Goal: Register for event/course

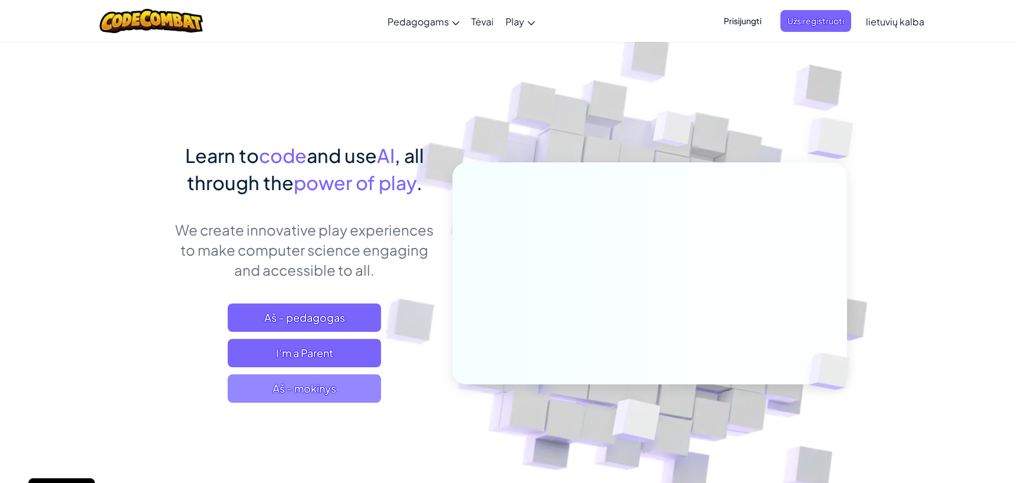
click at [294, 388] on span "Aš - mokinys" at bounding box center [304, 388] width 153 height 28
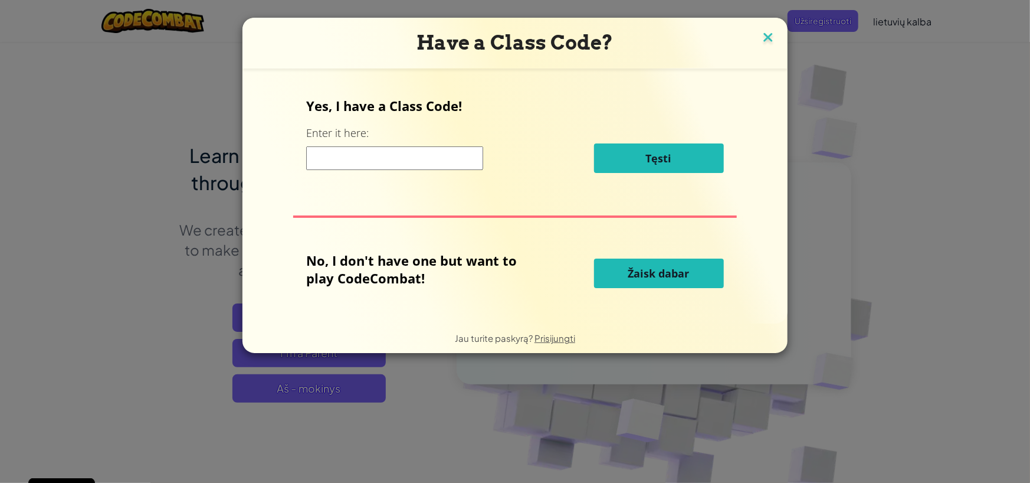
click at [765, 37] on img at bounding box center [767, 38] width 15 height 18
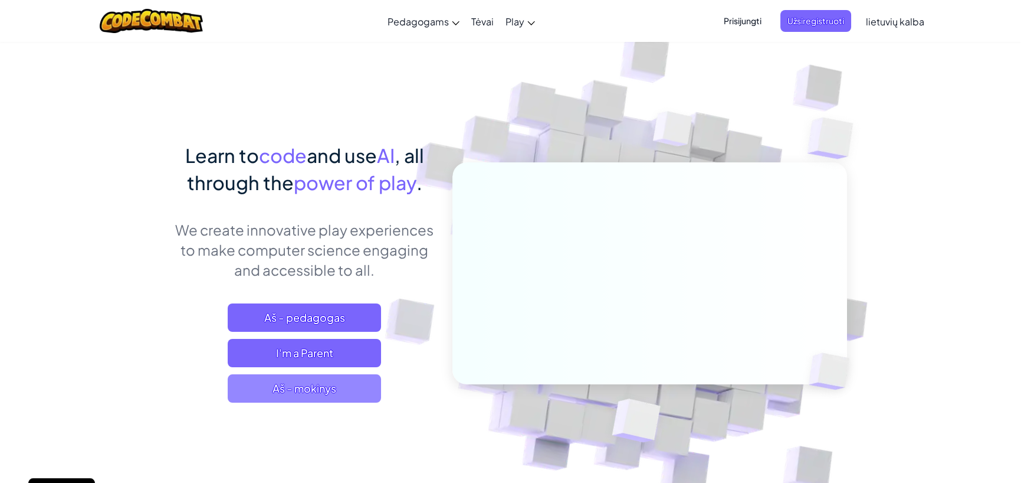
click at [309, 385] on span "Aš - mokinys" at bounding box center [304, 388] width 153 height 28
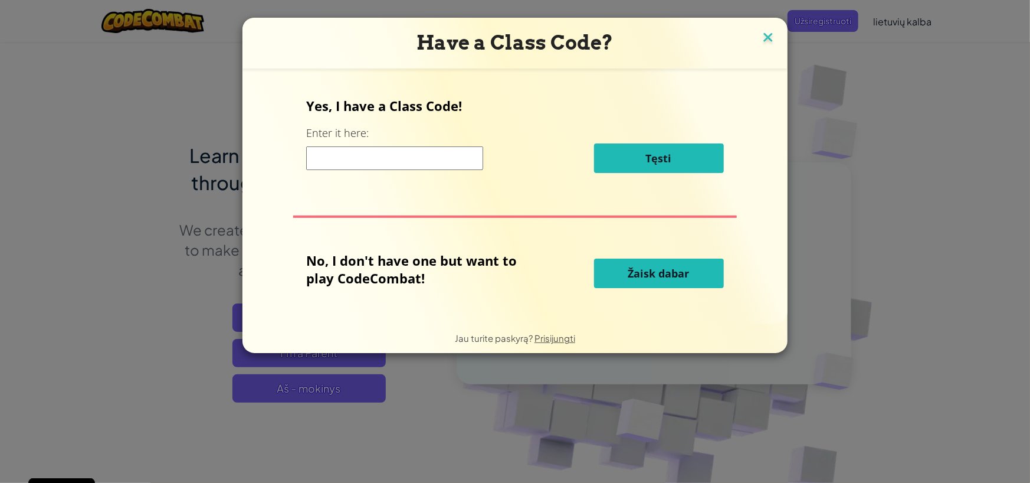
click at [769, 35] on img at bounding box center [767, 38] width 15 height 18
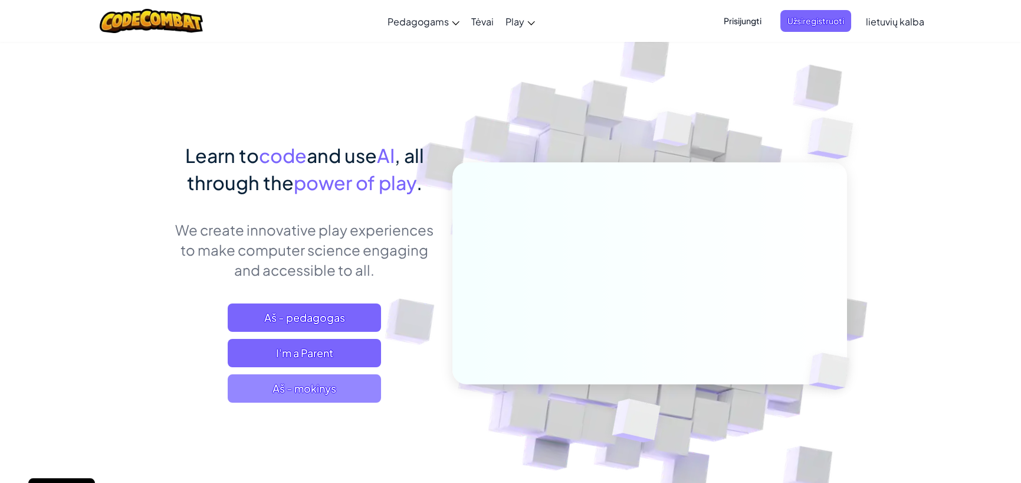
click at [313, 395] on span "Aš - mokinys" at bounding box center [304, 388] width 153 height 28
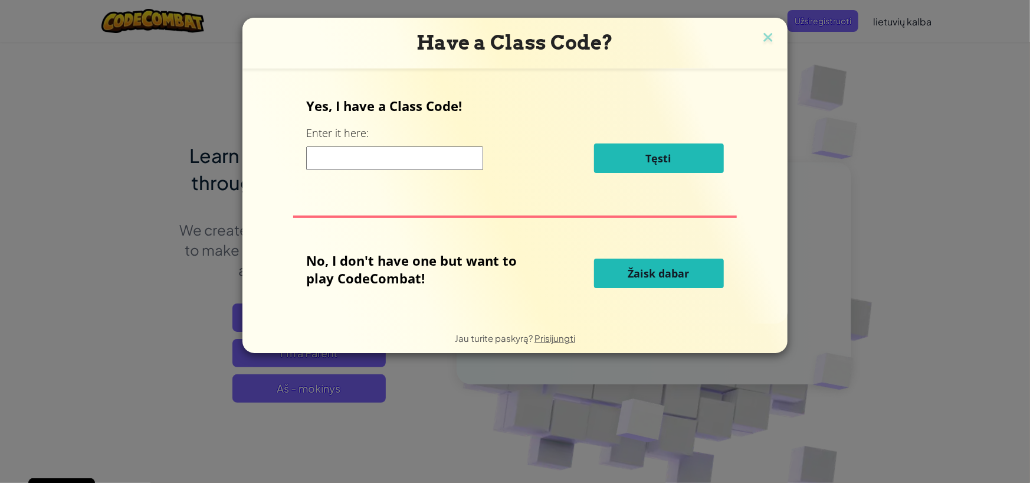
click at [671, 271] on span "Žaisk dabar" at bounding box center [658, 273] width 61 height 14
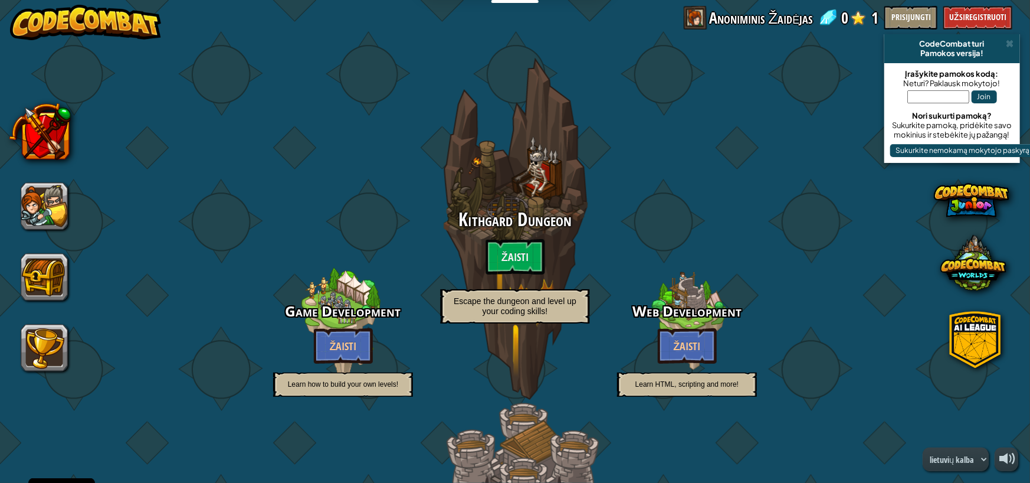
select select "lt"
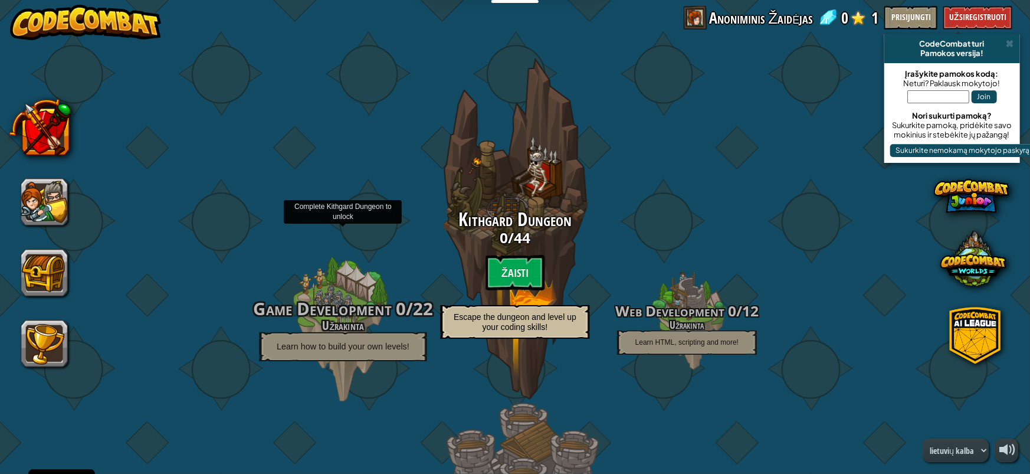
click at [334, 300] on span "Game Development" at bounding box center [322, 309] width 139 height 24
click at [354, 335] on p "Learn how to build your own levels!" at bounding box center [343, 346] width 168 height 29
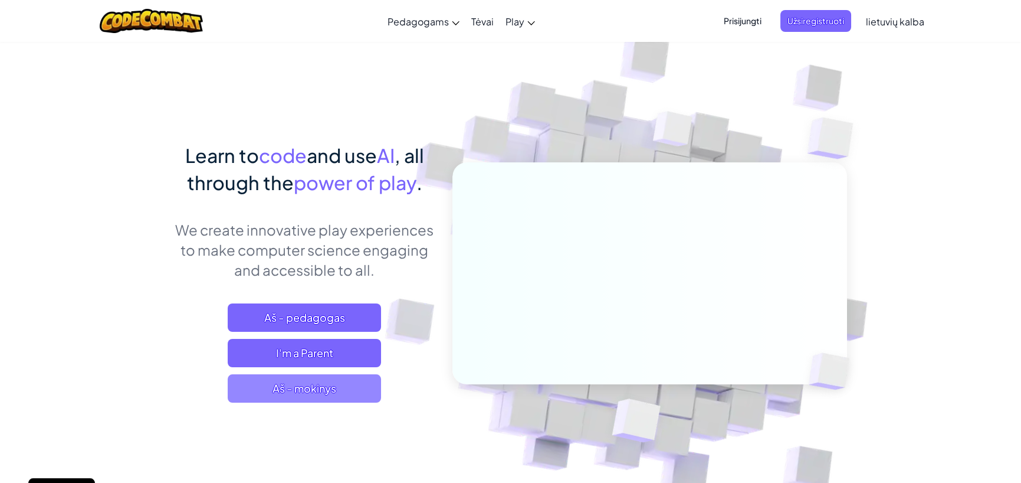
click at [314, 395] on span "Aš - mokinys" at bounding box center [304, 388] width 153 height 28
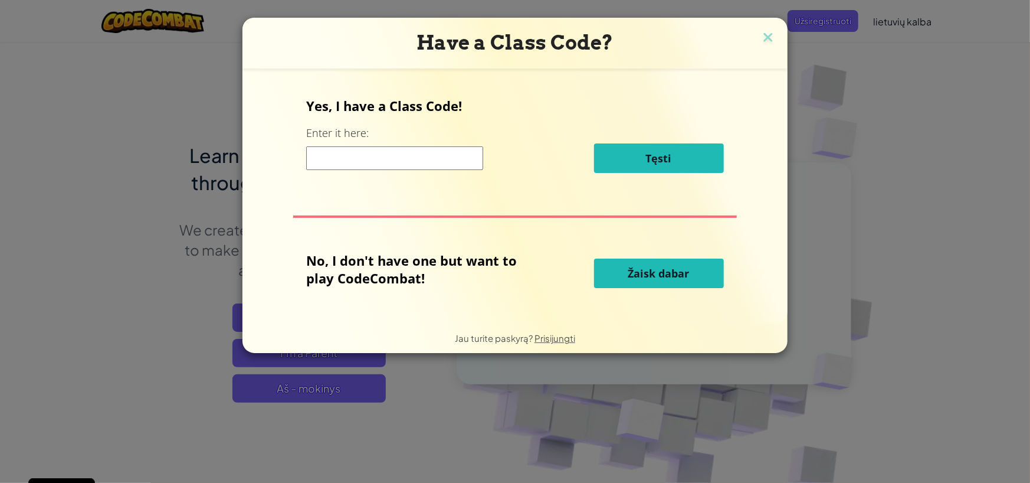
click at [372, 153] on input at bounding box center [394, 158] width 177 height 24
type input "ftjz"
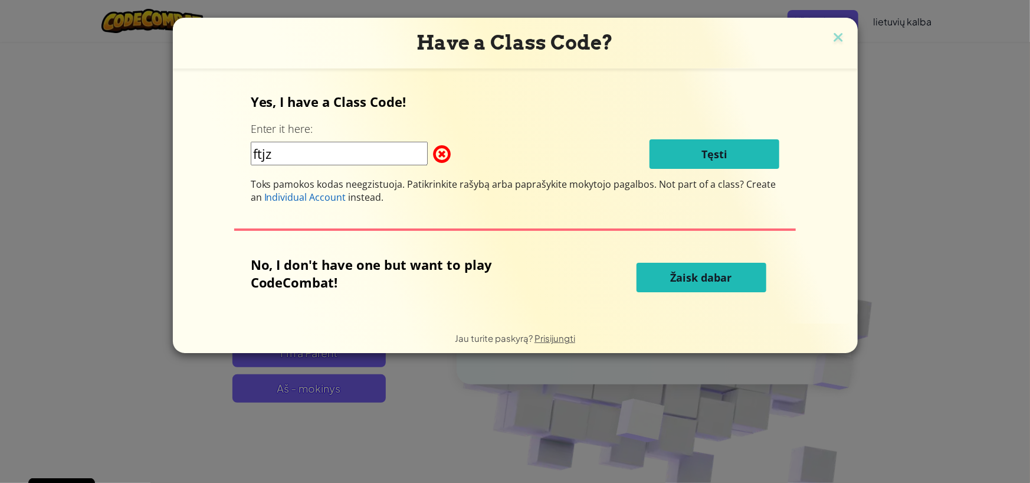
click at [434, 157] on span at bounding box center [434, 154] width 0 height 24
